Goal: Communication & Community: Answer question/provide support

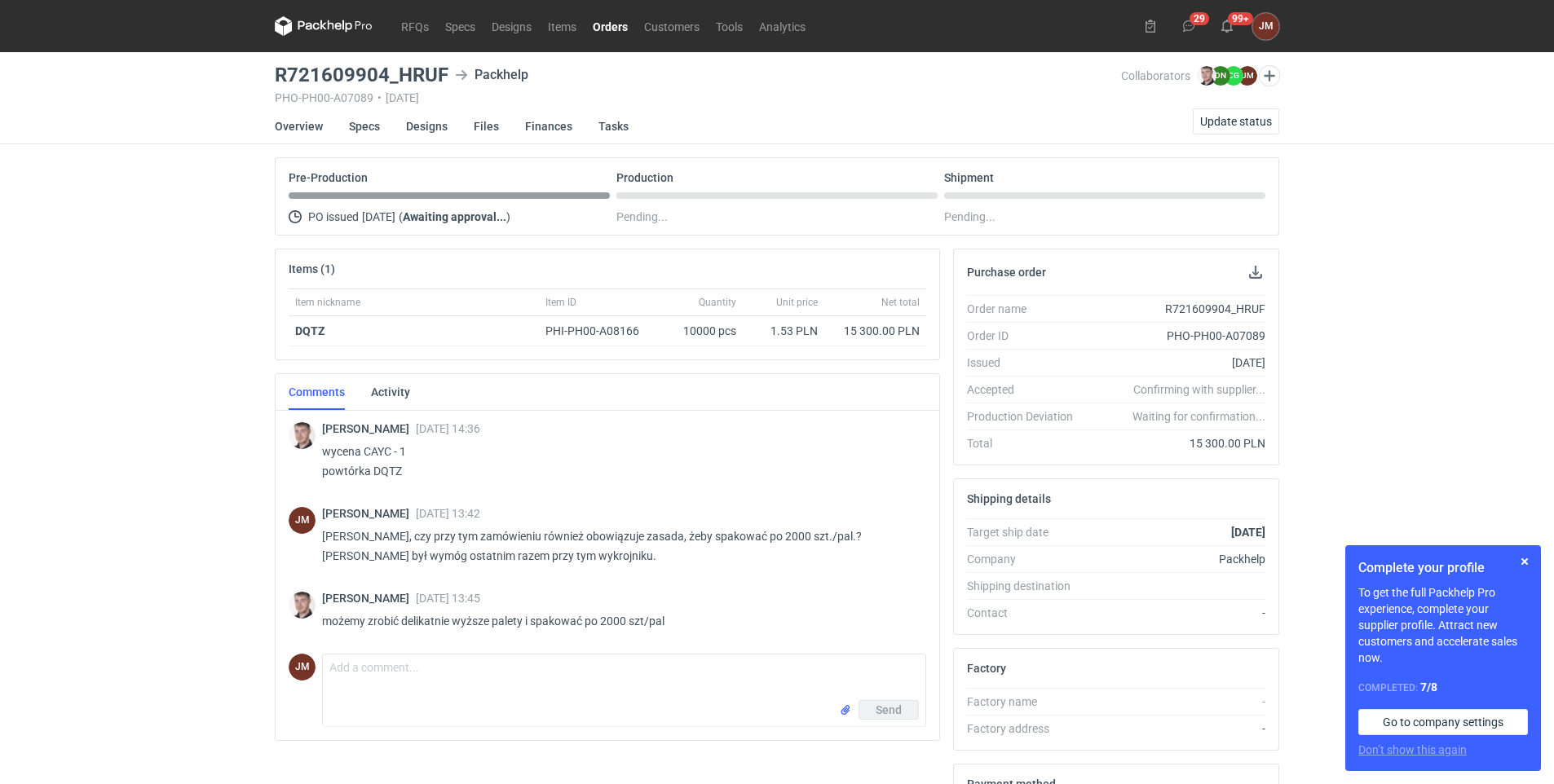
click at [598, 24] on link "Orders" at bounding box center [610, 26] width 52 height 19
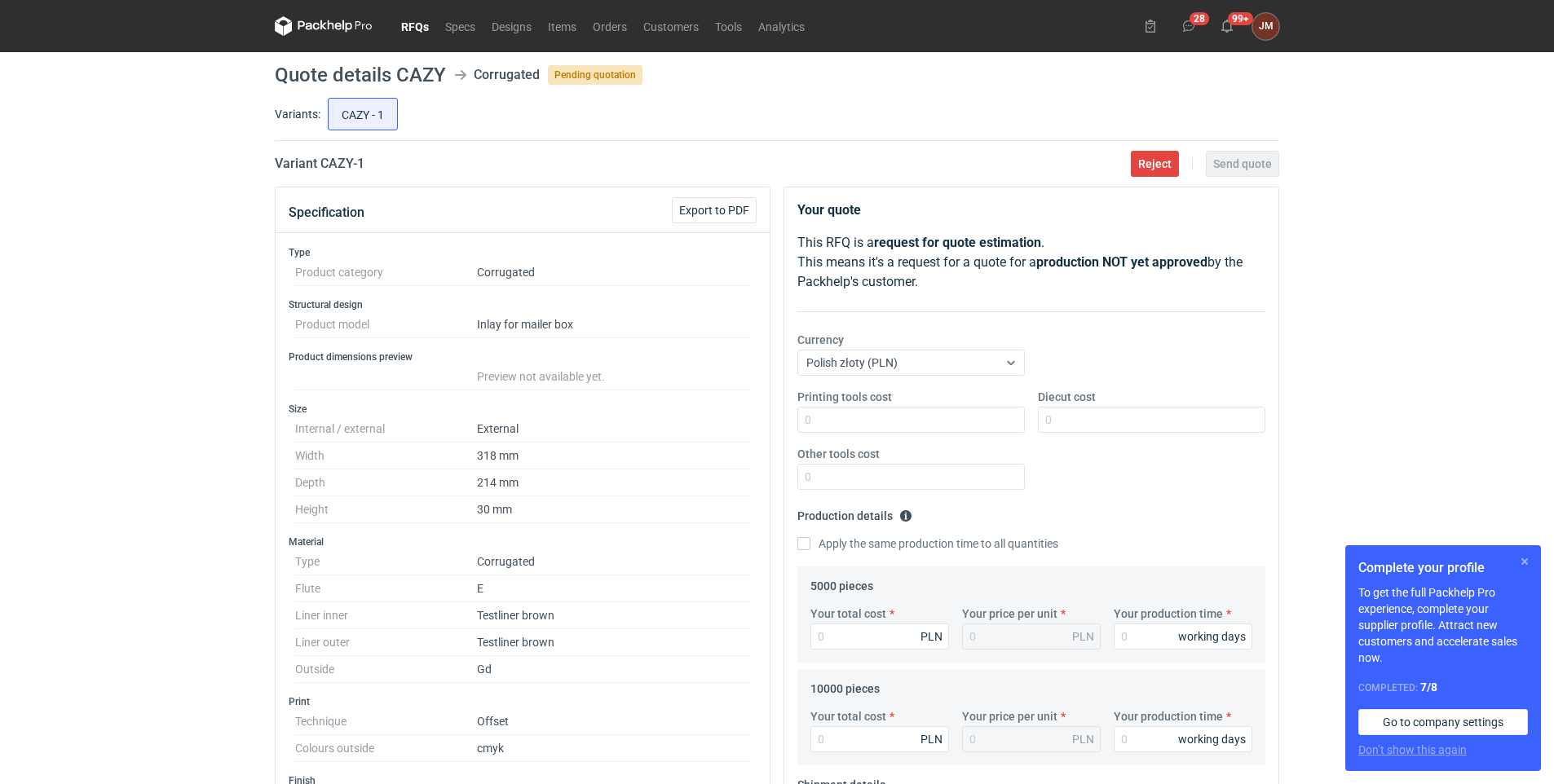
click at [1522, 564] on button "button" at bounding box center [1524, 562] width 19 height 19
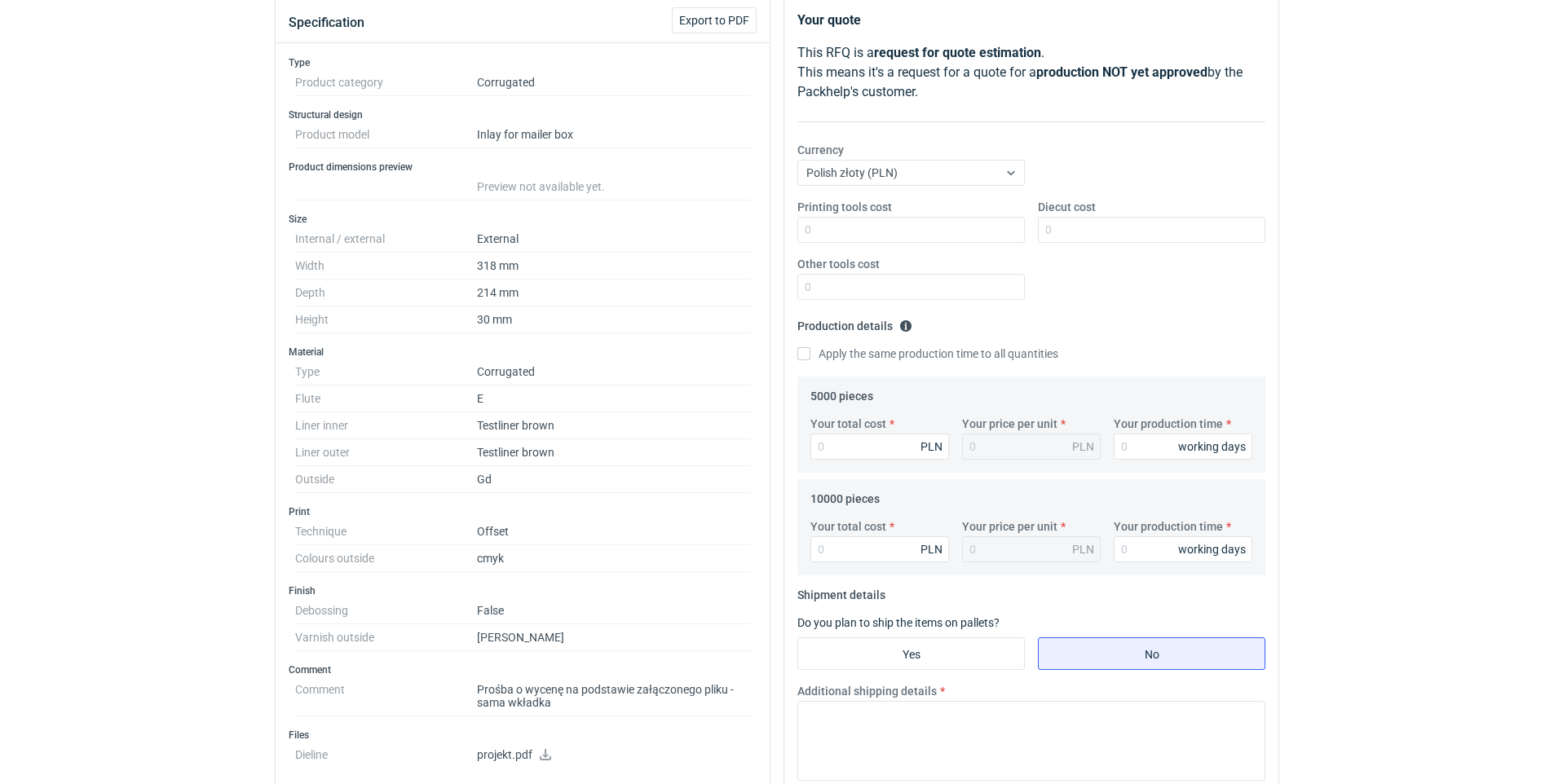
scroll to position [172, 0]
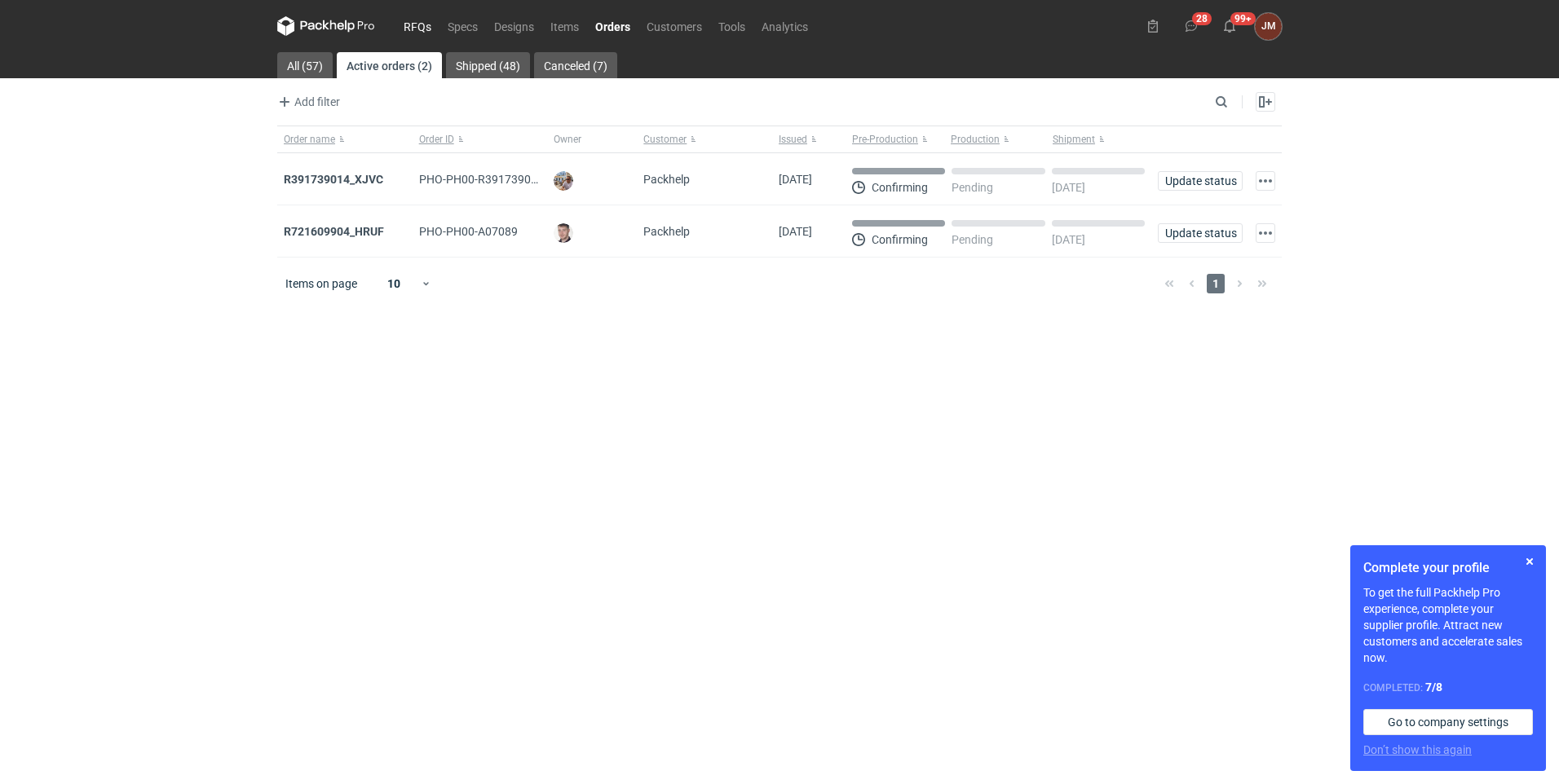
click at [418, 24] on link "RFQs" at bounding box center [418, 26] width 44 height 19
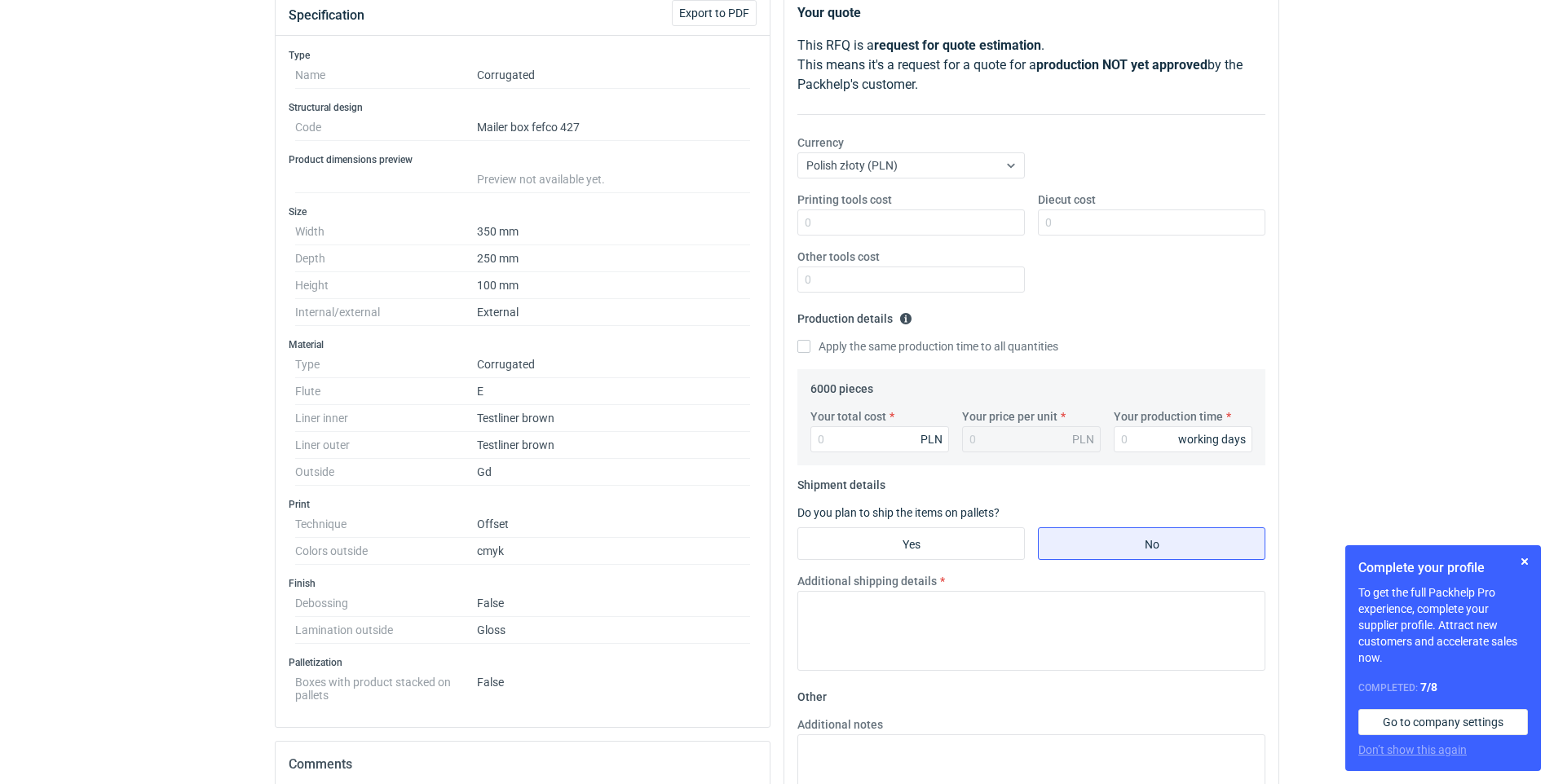
scroll to position [193, 0]
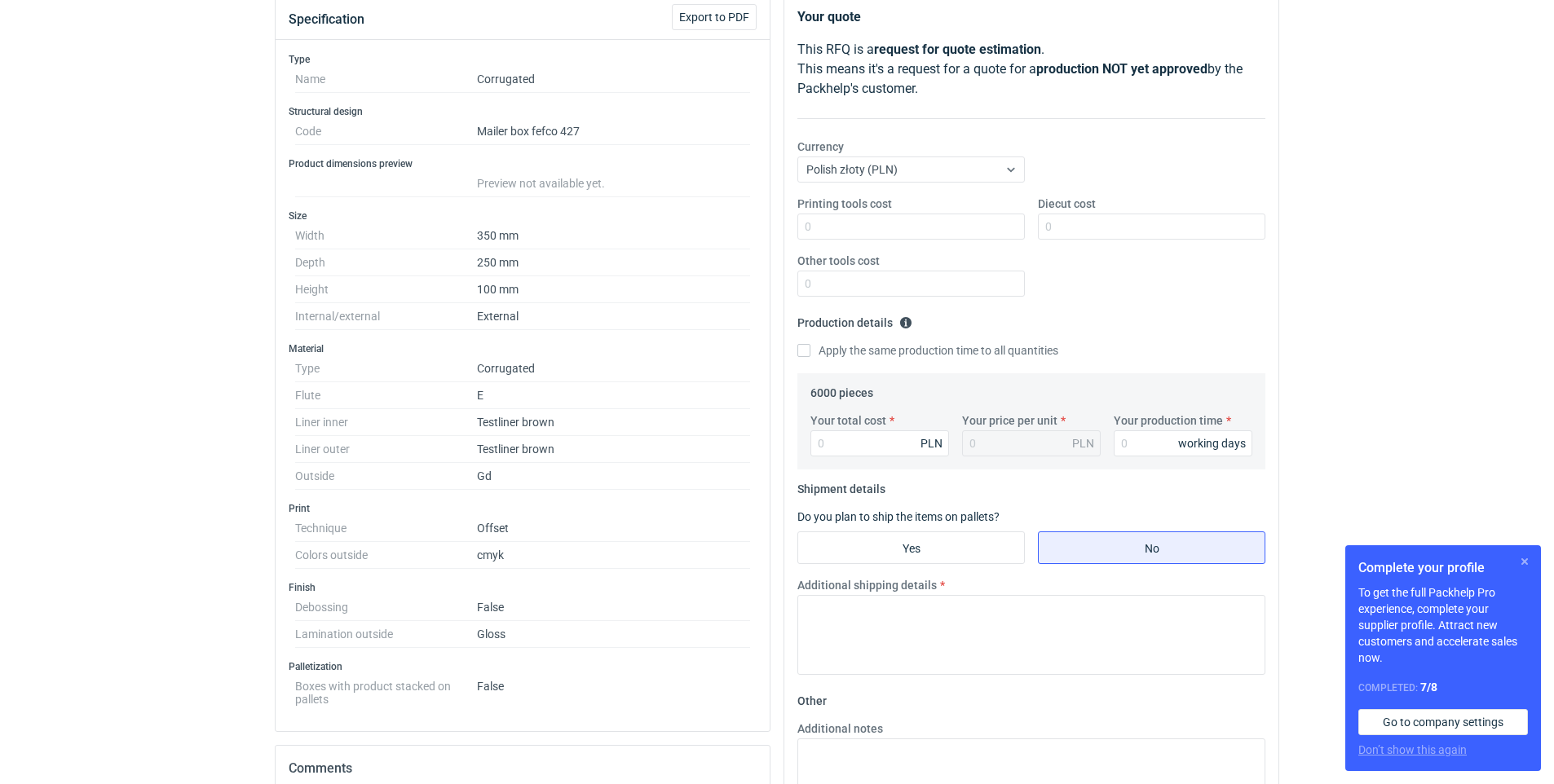
click at [1533, 558] on button "button" at bounding box center [1524, 562] width 19 height 19
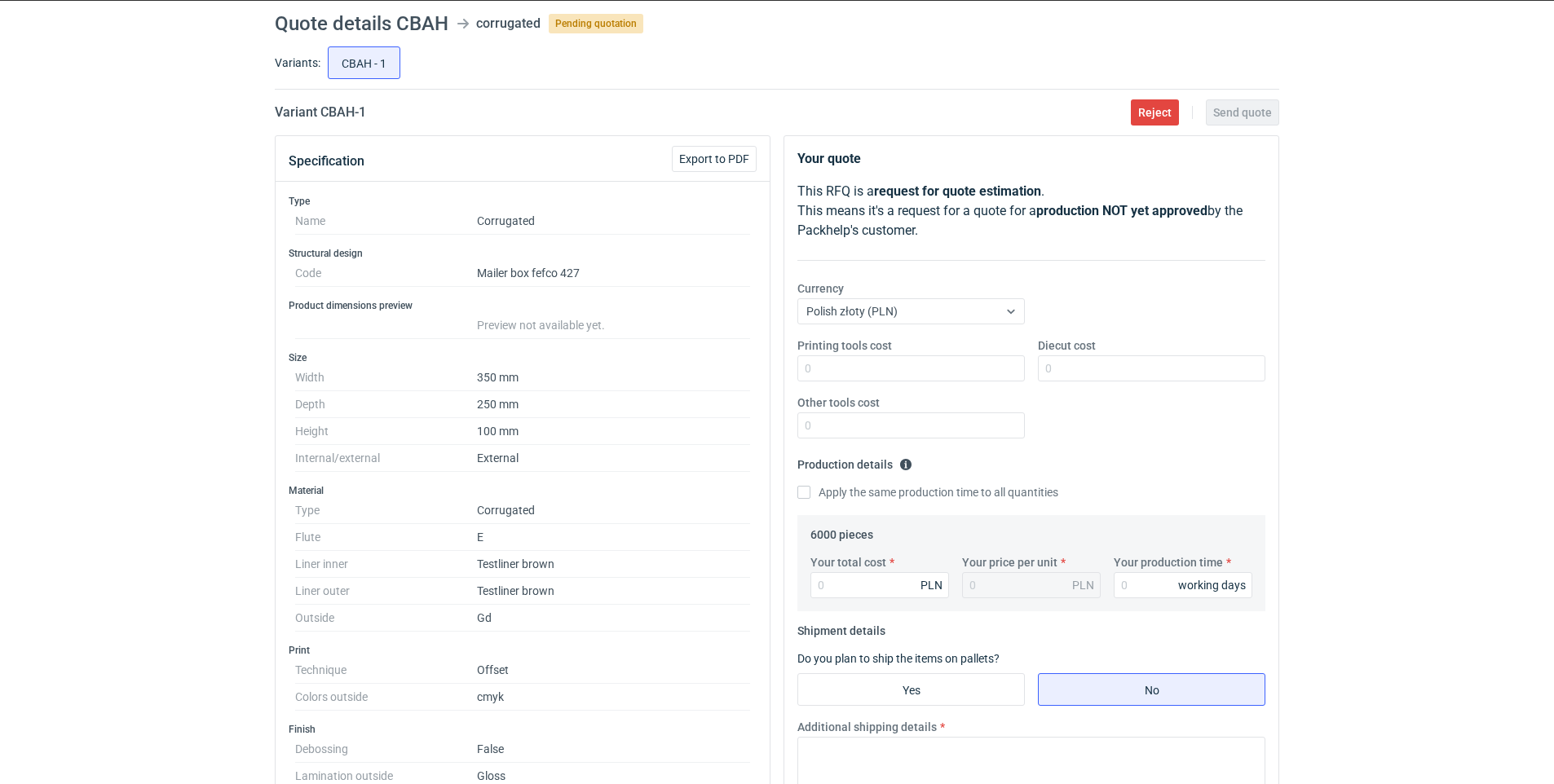
scroll to position [0, 0]
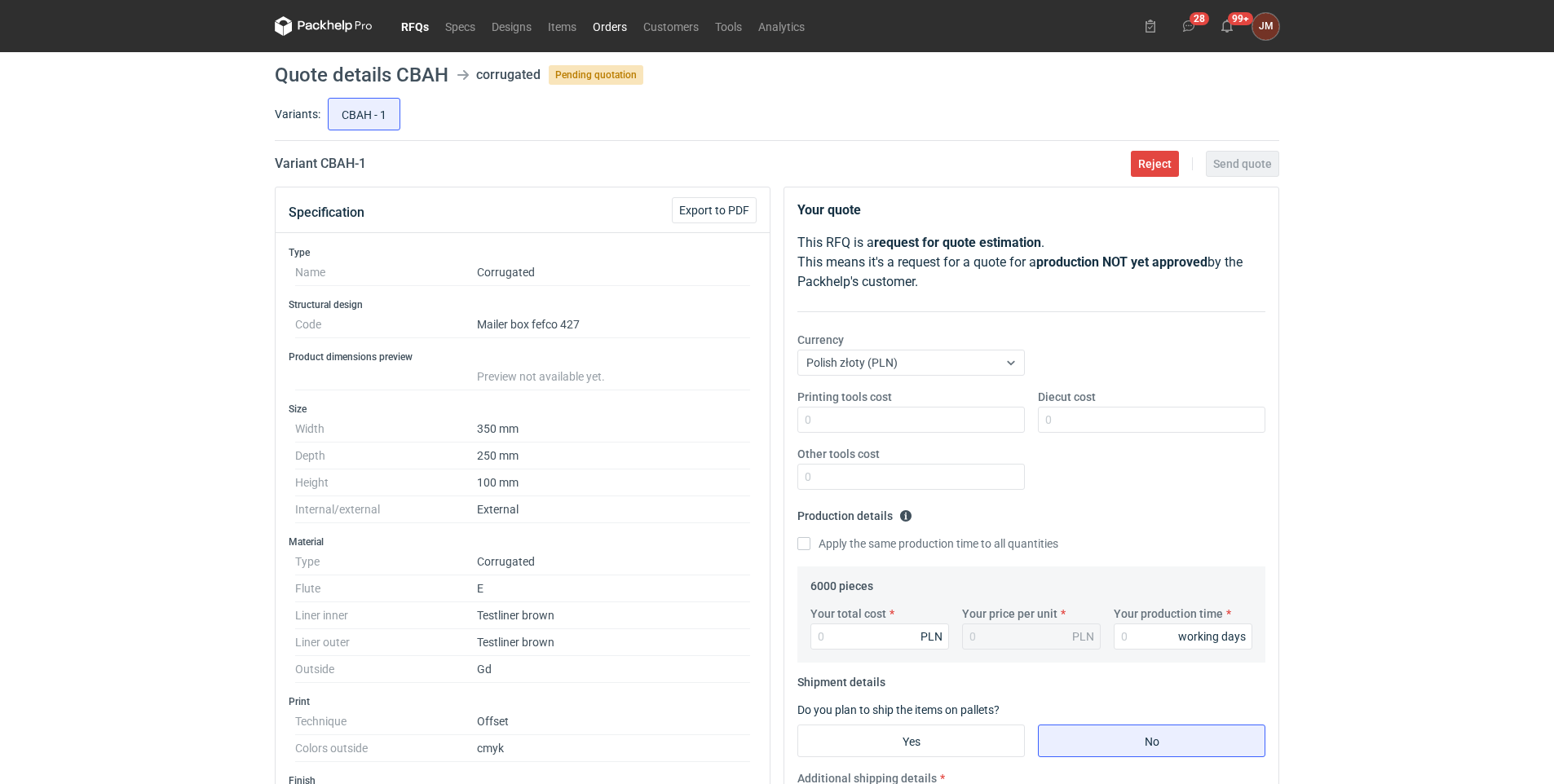
click at [617, 28] on link "Orders" at bounding box center [610, 26] width 51 height 19
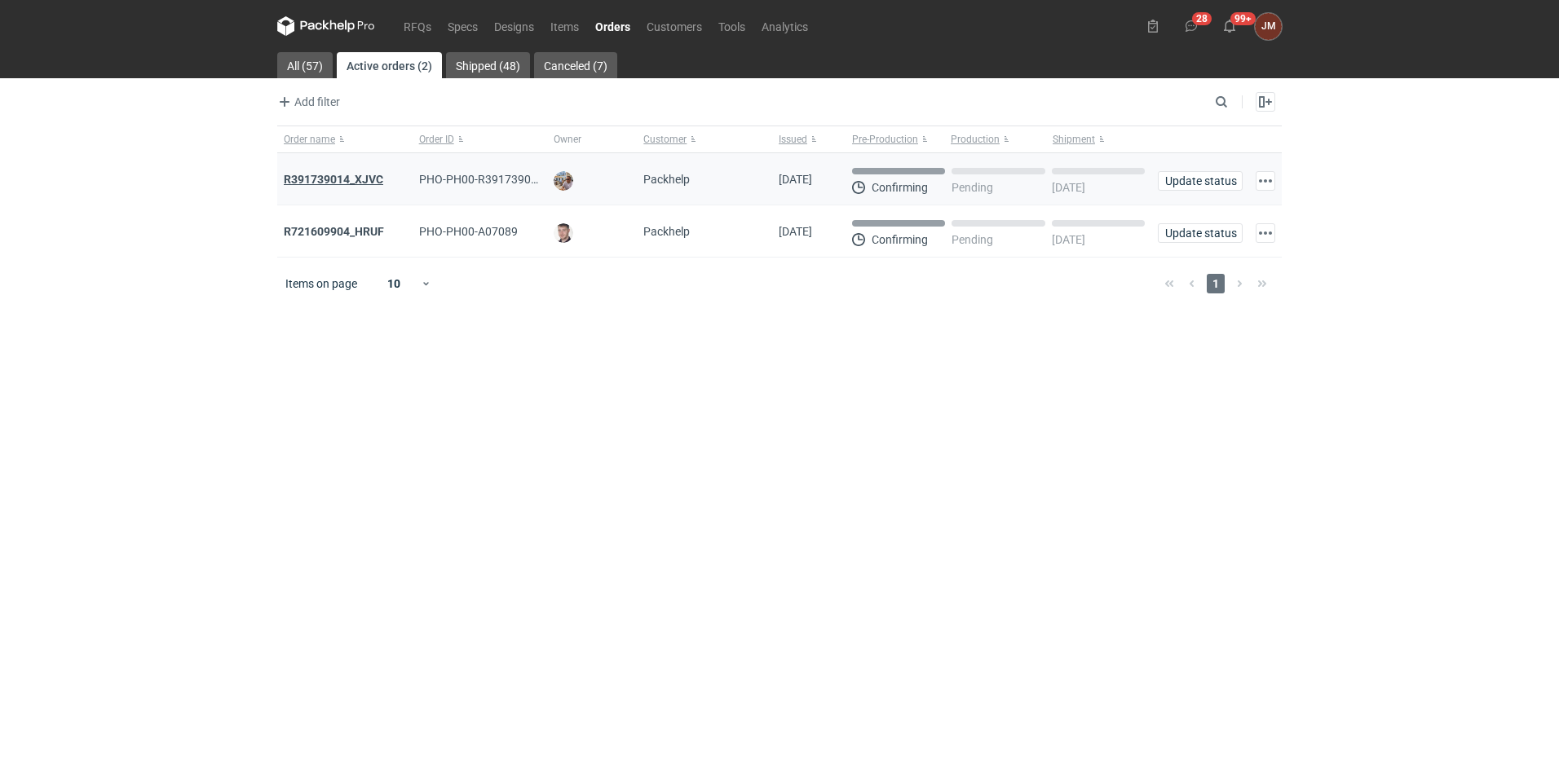
click at [362, 174] on strong "R391739014_XJVC" at bounding box center [334, 179] width 100 height 13
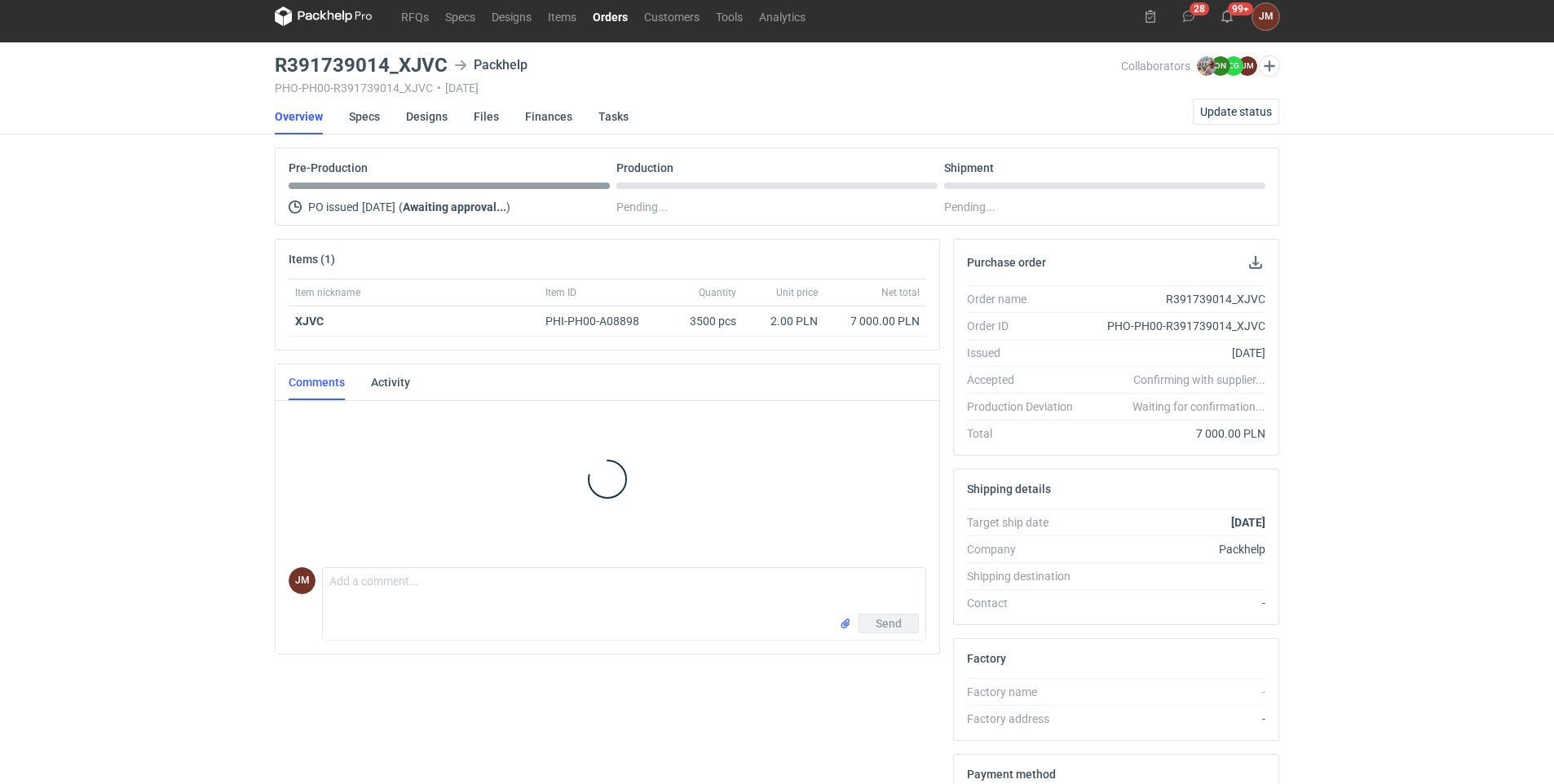
scroll to position [6, 0]
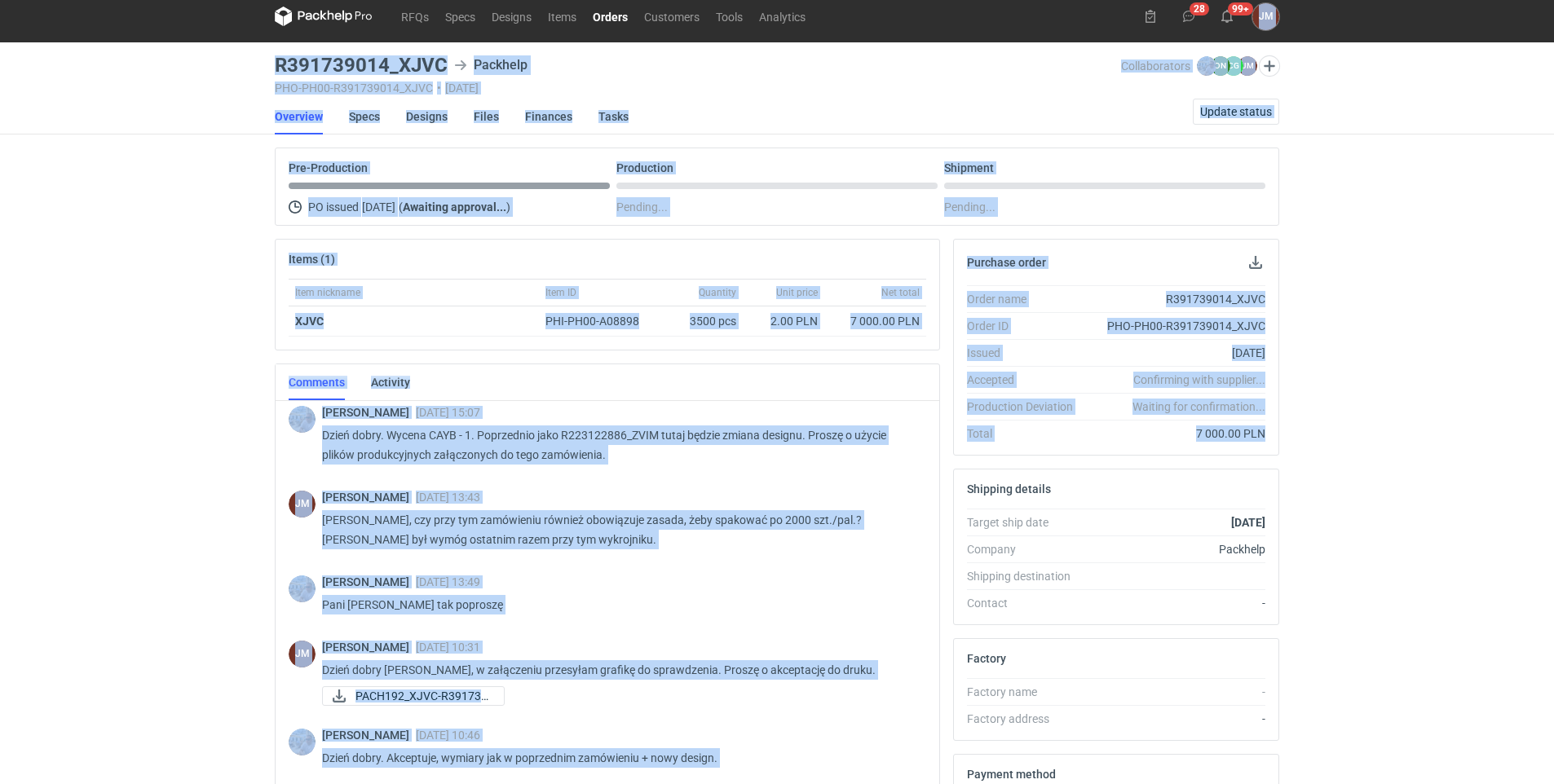
drag, startPoint x: 1554, startPoint y: 276, endPoint x: 1546, endPoint y: 440, distance: 164.2
click at [1546, 440] on div "RFQs Specs Designs Items Orders Customers Tools Analytics 28 99+ JM JOANNA MOCZ…" at bounding box center [777, 382] width 1554 height 784
drag, startPoint x: 1546, startPoint y: 440, endPoint x: 1396, endPoint y: 427, distance: 150.6
click at [1390, 436] on div "RFQs Specs Designs Items Orders Customers Tools Analytics 28 99+ JM JOANNA MOCZ…" at bounding box center [777, 382] width 1554 height 784
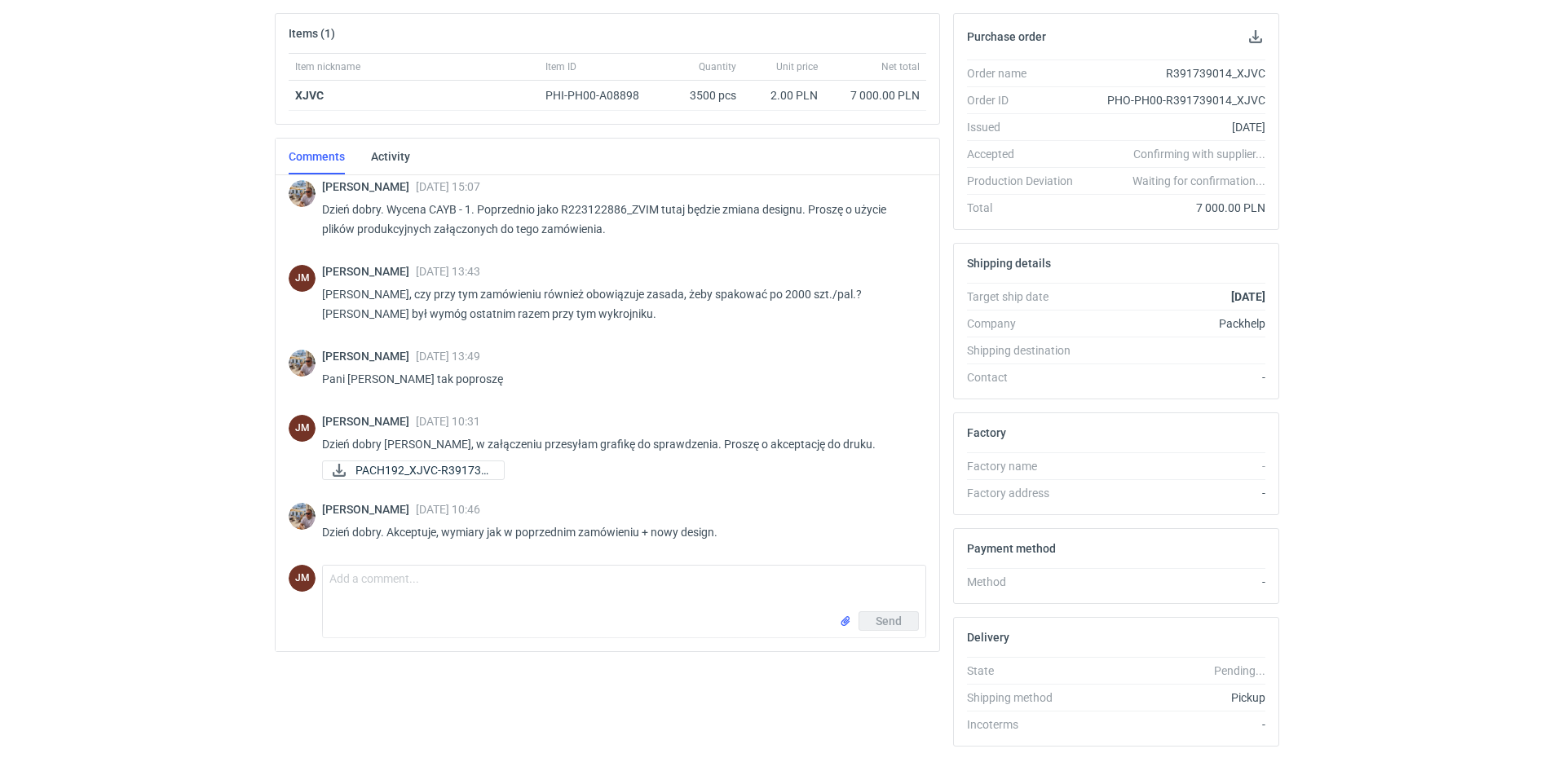
scroll to position [263, 0]
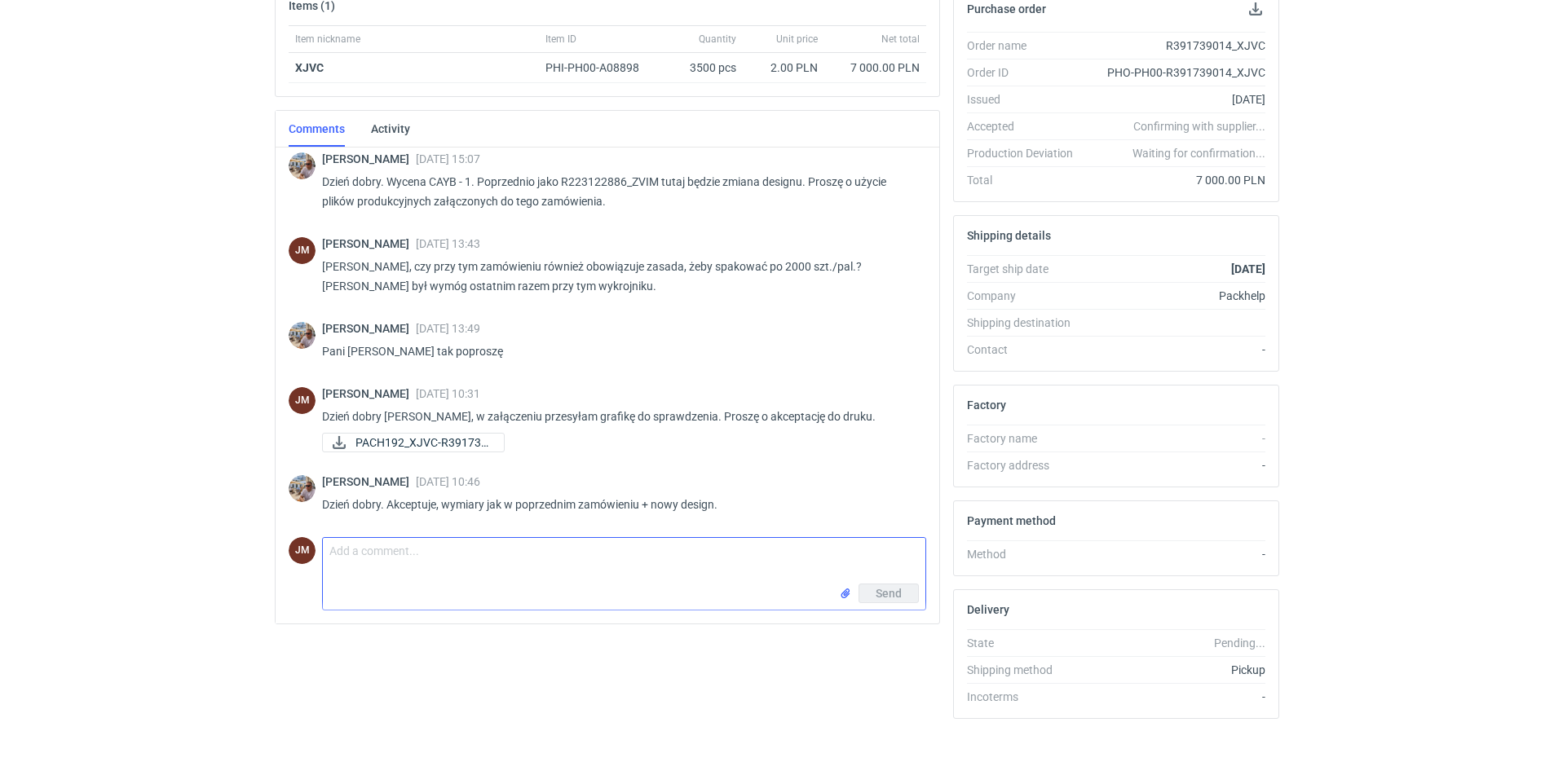
click at [419, 546] on textarea "Comment message" at bounding box center [624, 561] width 603 height 46
click at [849, 589] on input "file" at bounding box center [845, 594] width 13 height 18
click at [359, 550] on textarea "Comment message" at bounding box center [624, 561] width 603 height 46
paste textarea "w projekcie występują mało estetyczne łączenia grafik, na widocznych ściankach.…"
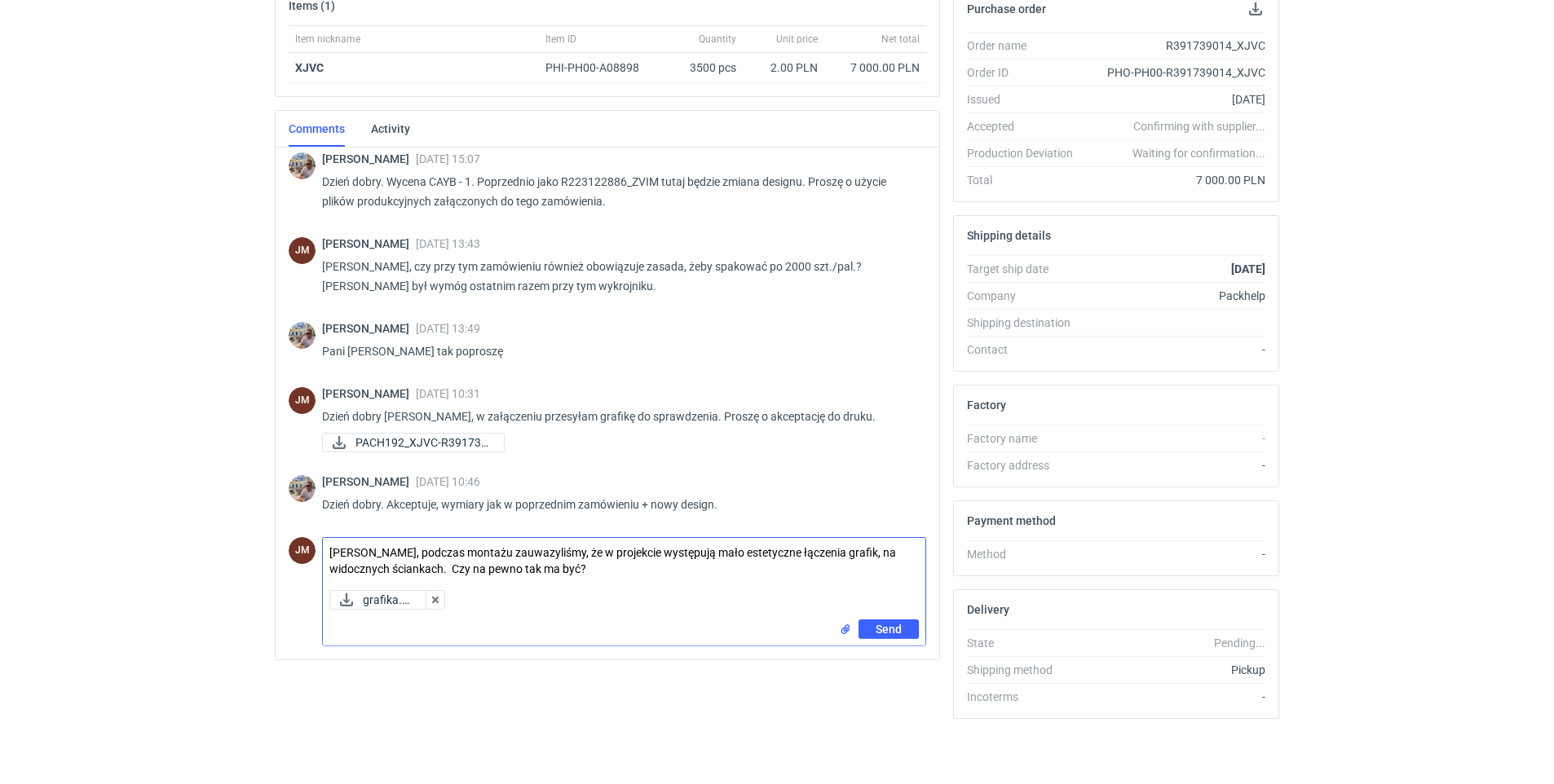
click at [608, 568] on textarea "Panie Michale, podczas montażu zauwazyliśmy, że w projekcie występują mało este…" at bounding box center [624, 561] width 603 height 46
click at [734, 573] on textarea "Panie Michale, podczas montażu zauwazyliśmy, że w projekcie występują mało este…" at bounding box center [624, 561] width 603 height 46
click at [597, 565] on textarea "Panie Michale, podczas montażu zauwazyliśmy, że w projekcie występują mało este…" at bounding box center [624, 566] width 603 height 56
click at [407, 585] on textarea "Panie Michale, podczas montażu zauwazyliśmy, że w projekcie występują mało este…" at bounding box center [624, 566] width 603 height 56
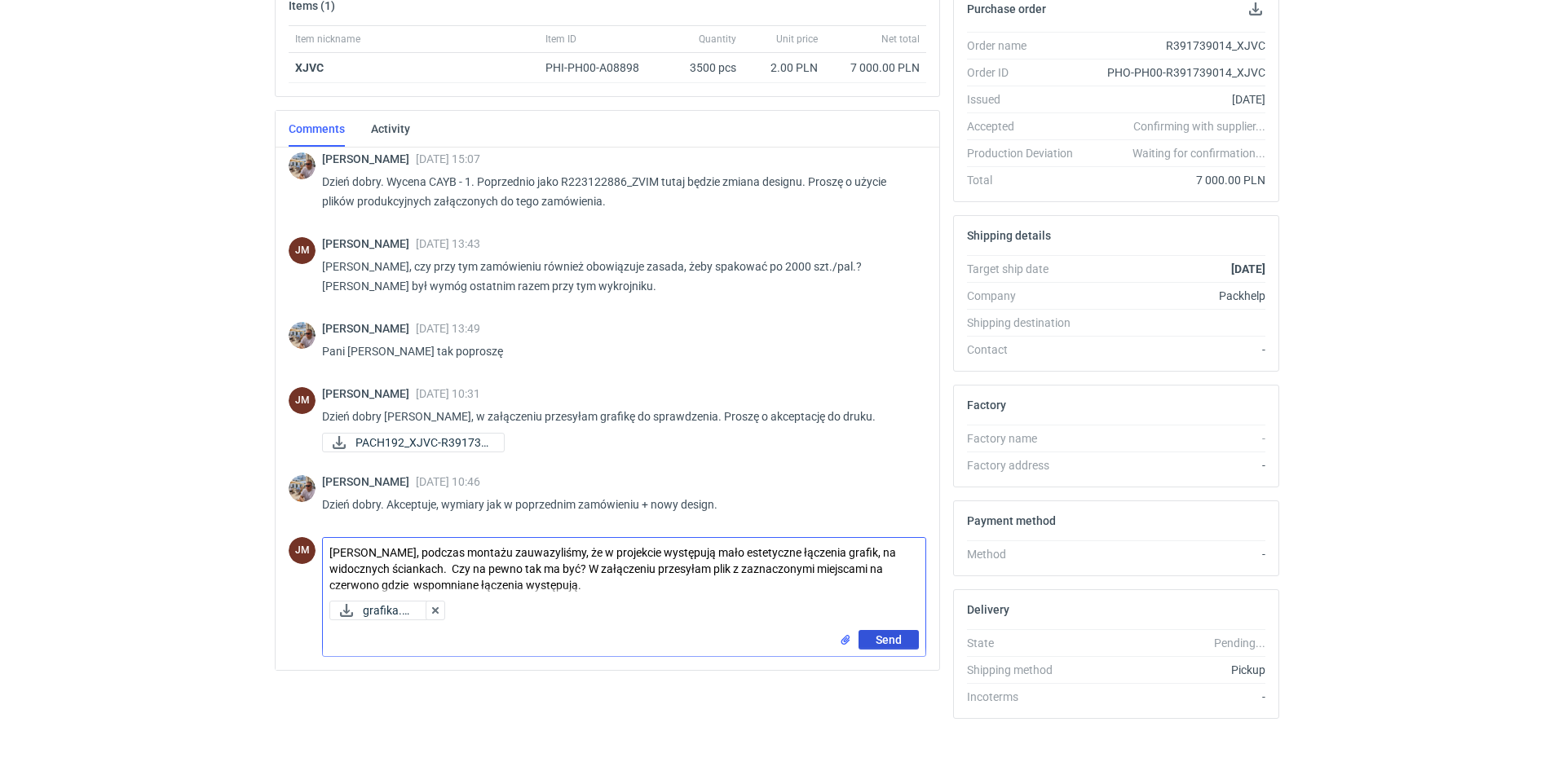
type textarea "Panie Michale, podczas montażu zauwazyliśmy, że w projekcie występują mało este…"
click at [888, 642] on span "Send" at bounding box center [889, 640] width 26 height 11
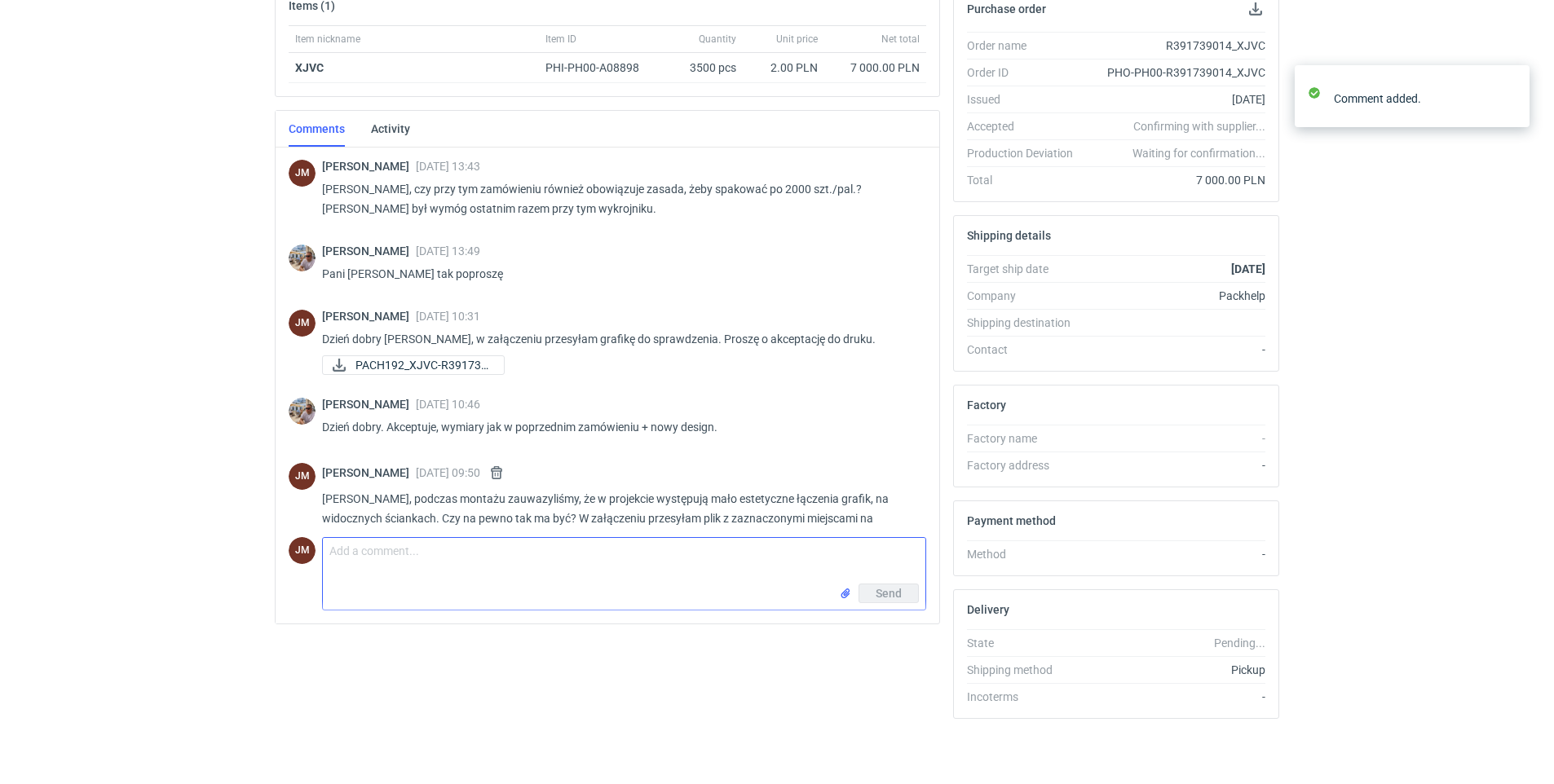
scroll to position [139, 0]
